Goal: Task Accomplishment & Management: Manage account settings

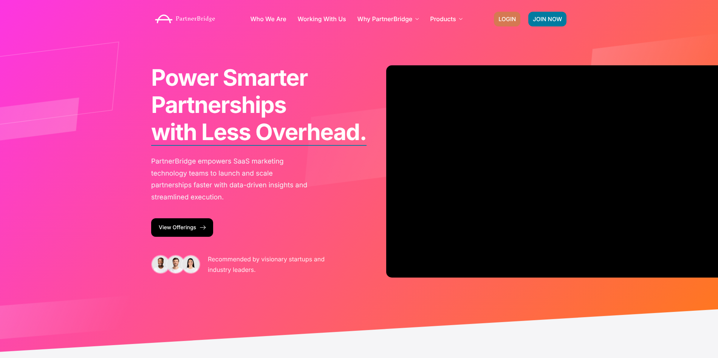
click at [513, 20] on span "LOGIN" at bounding box center [506, 19] width 17 height 6
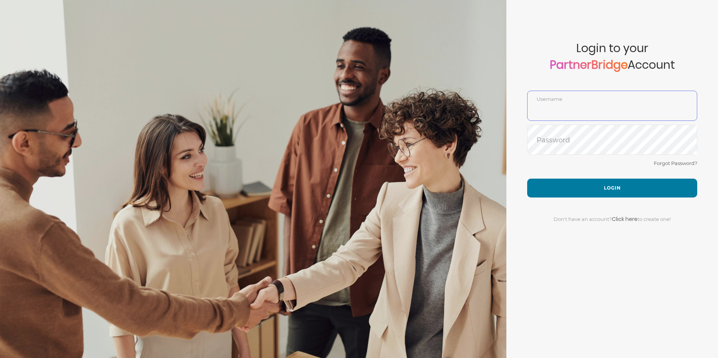
type input "GauthamPandiyan"
click at [529, 160] on div "Forgot Password?" at bounding box center [612, 169] width 170 height 20
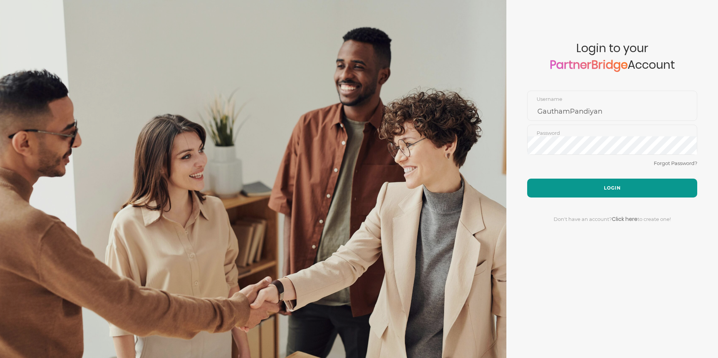
click at [594, 182] on button "Login" at bounding box center [612, 188] width 170 height 19
